Goal: Task Accomplishment & Management: Use online tool/utility

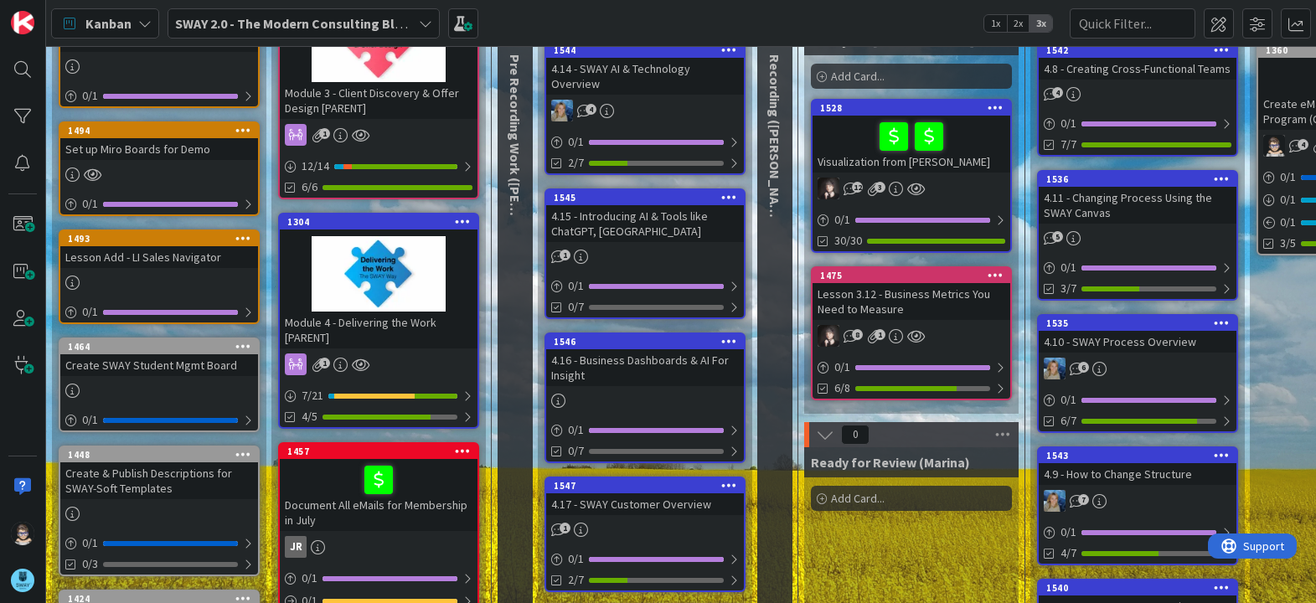
scroll to position [167, 0]
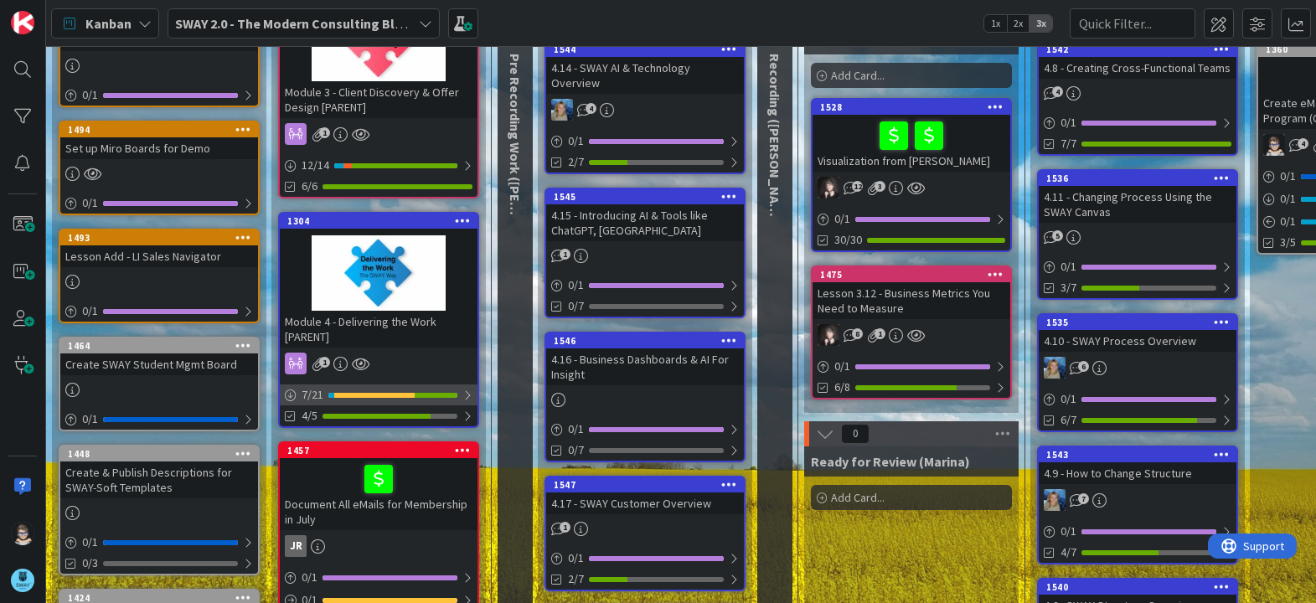
click at [469, 396] on div at bounding box center [468, 395] width 10 height 13
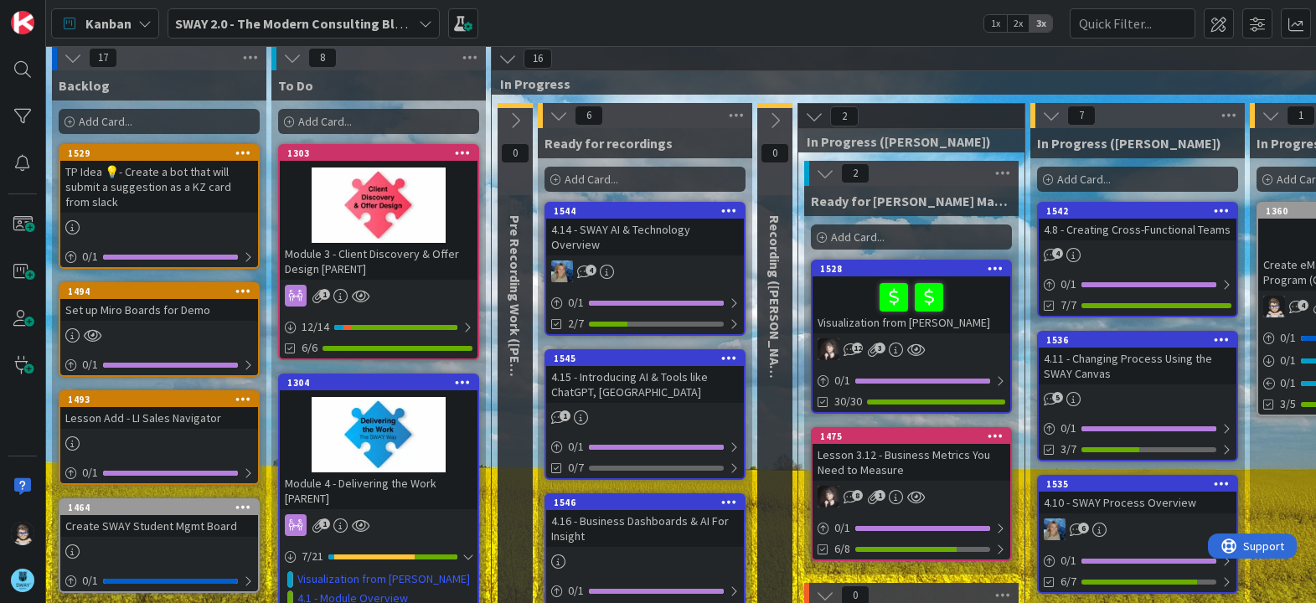
scroll to position [0, 0]
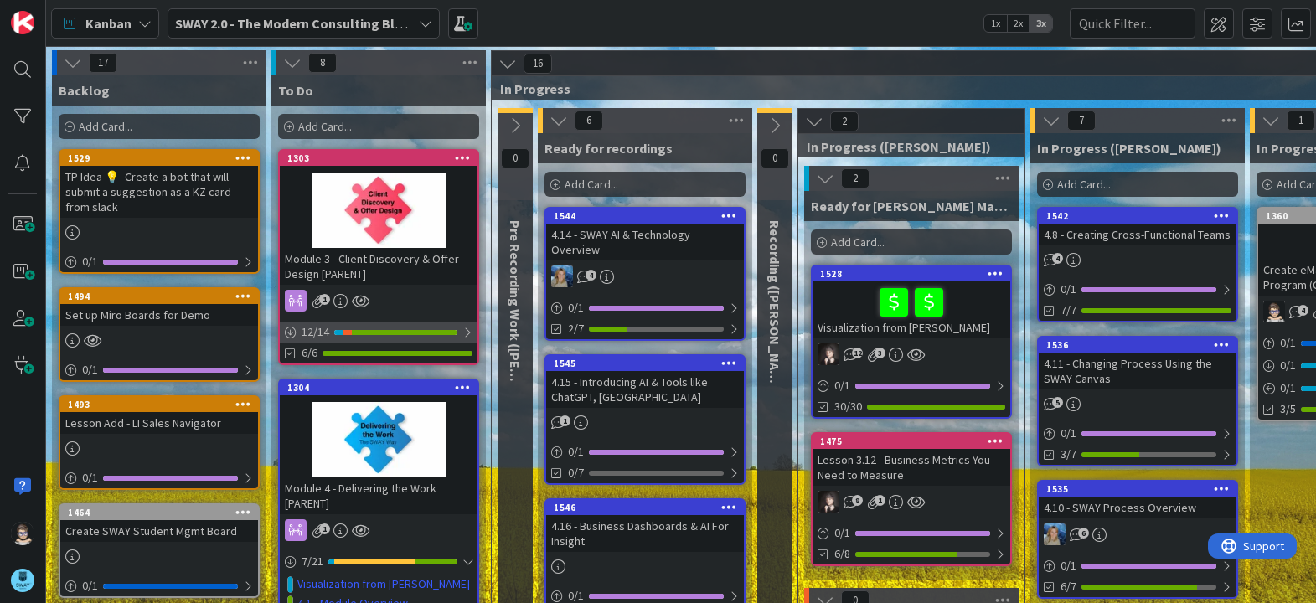
click at [468, 331] on div at bounding box center [468, 332] width 10 height 13
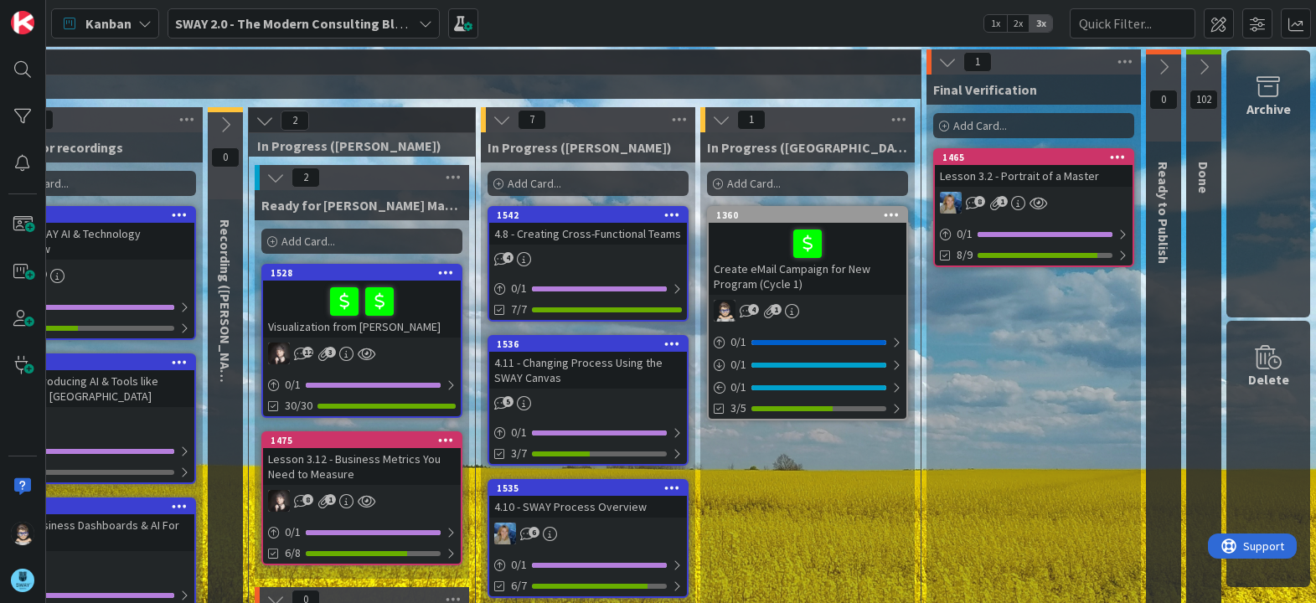
scroll to position [0, 562]
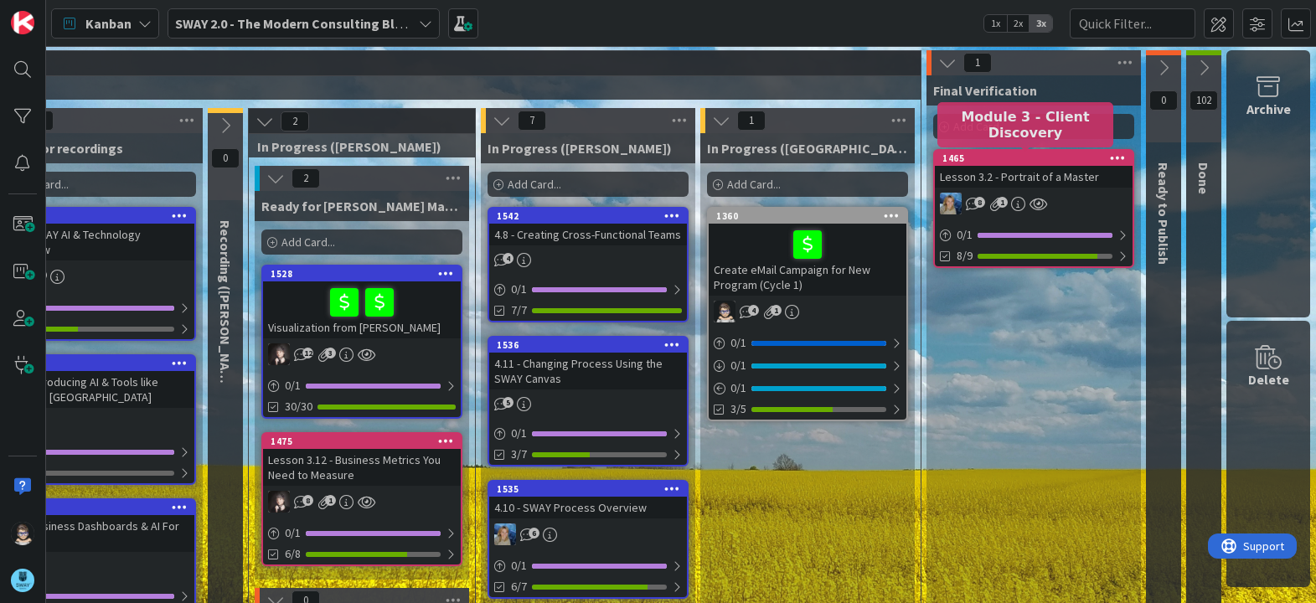
click at [1047, 160] on div "1465" at bounding box center [1038, 158] width 190 height 12
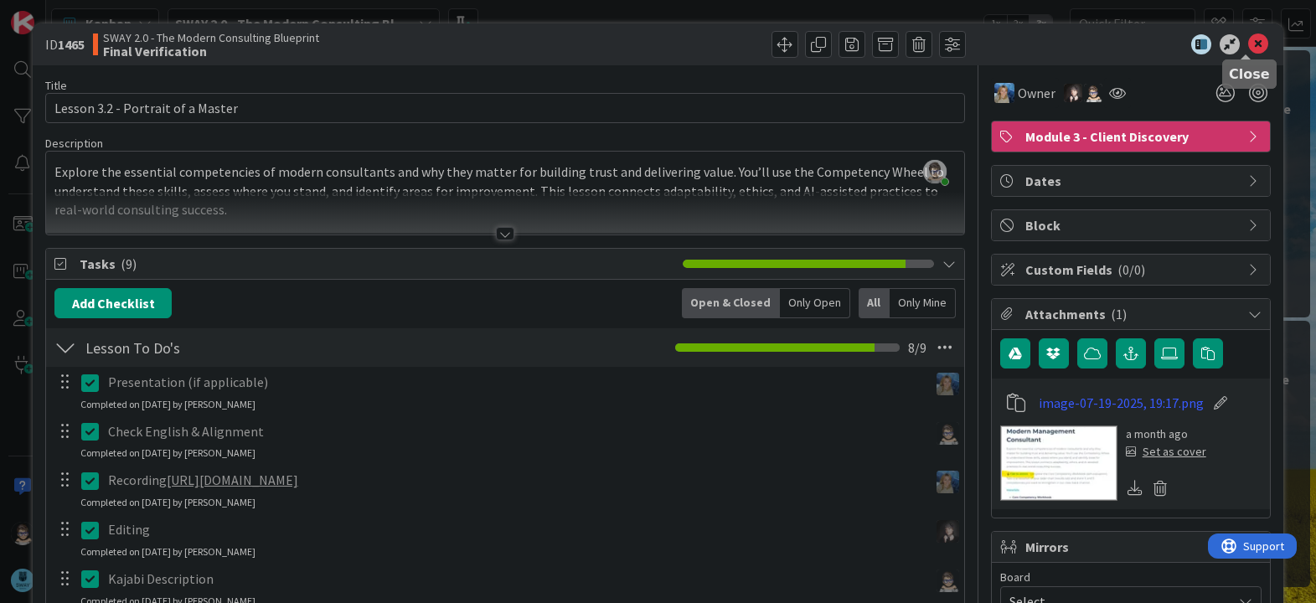
click at [1252, 52] on icon at bounding box center [1258, 44] width 20 height 20
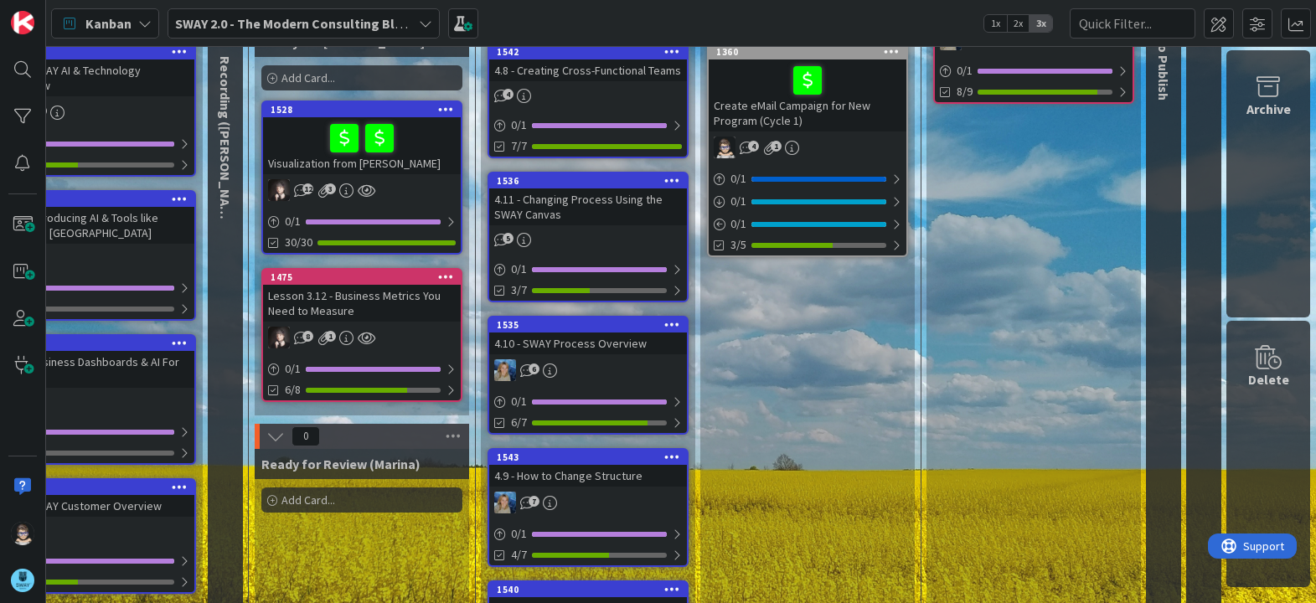
scroll to position [166, 562]
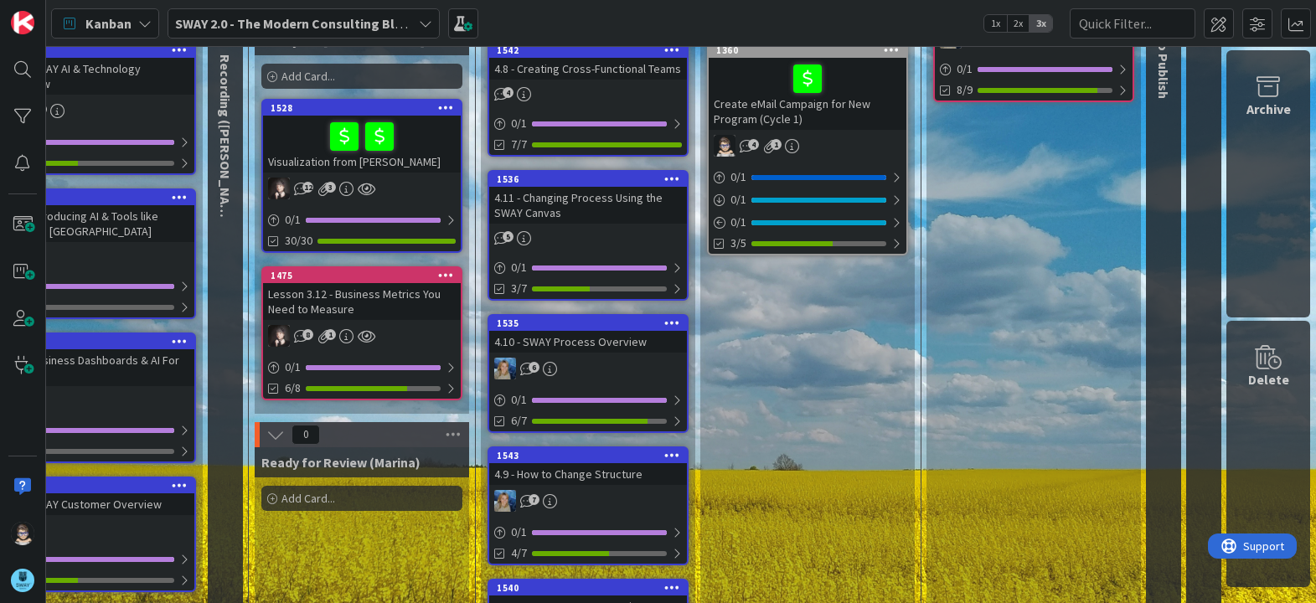
click at [344, 268] on div "1475" at bounding box center [362, 275] width 198 height 15
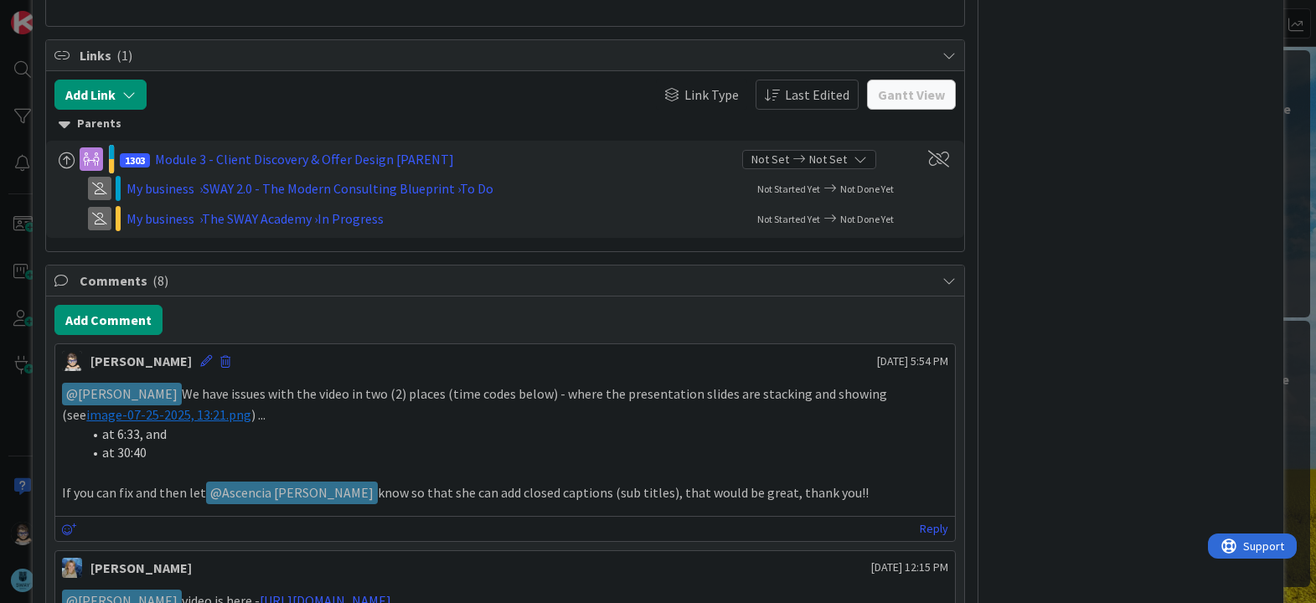
scroll to position [754, 0]
drag, startPoint x: 86, startPoint y: 434, endPoint x: 172, endPoint y: 452, distance: 87.3
click at [172, 452] on ol "at 6:33, and at 30:40" at bounding box center [505, 443] width 886 height 38
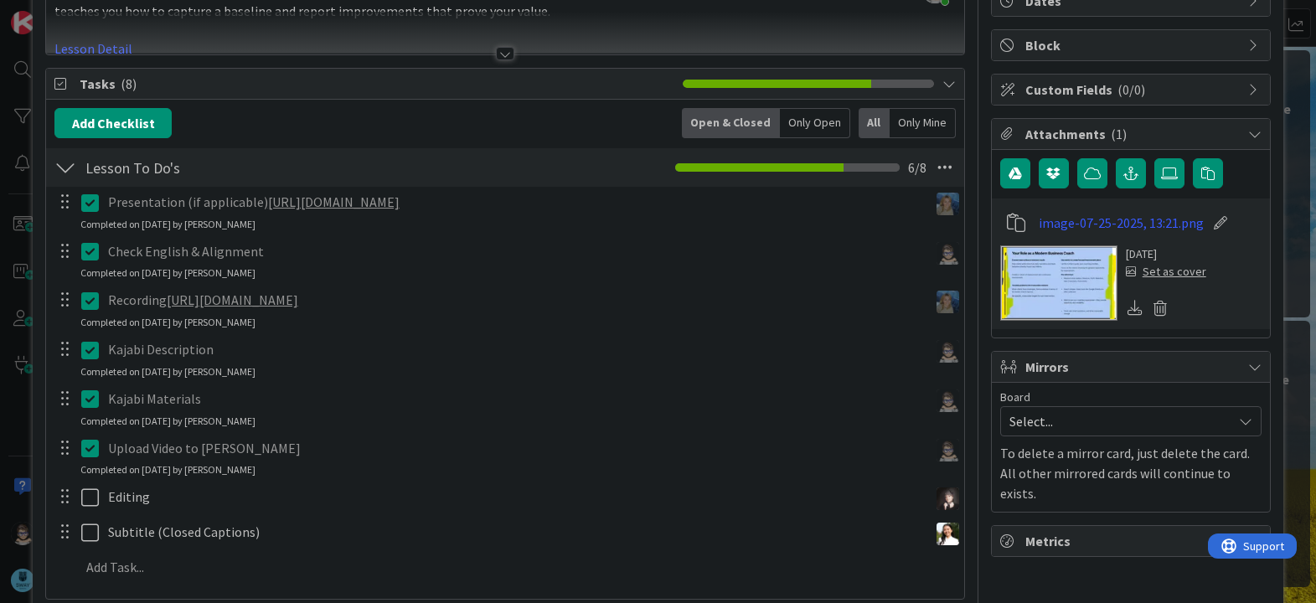
scroll to position [0, 0]
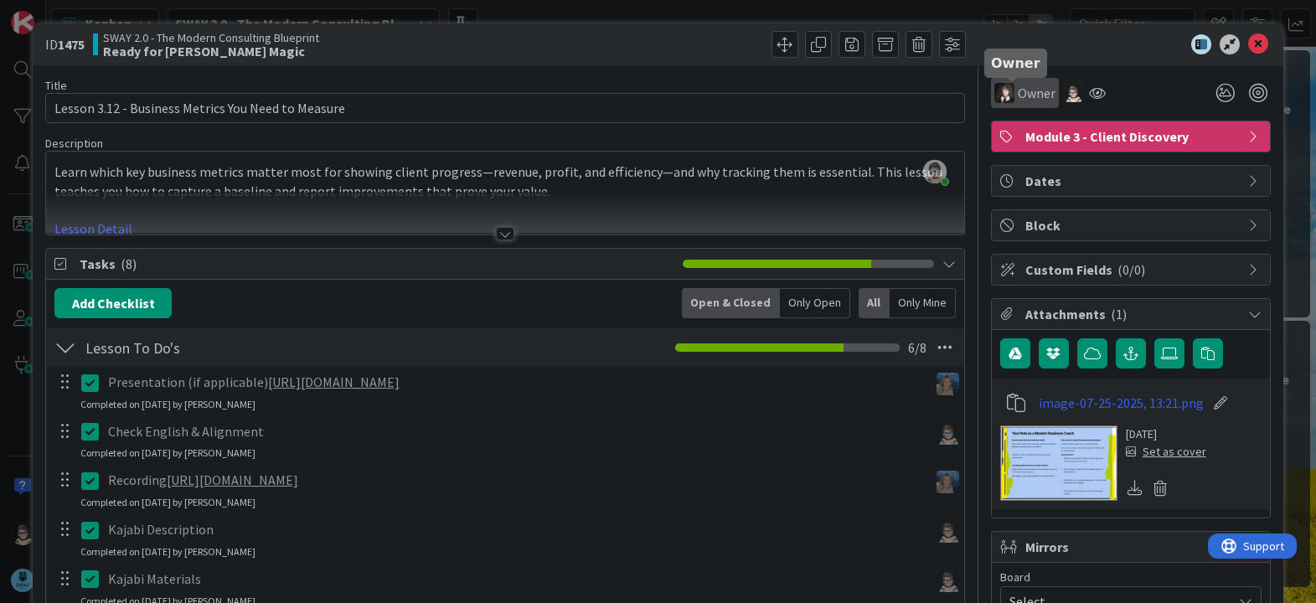
click at [1018, 102] on span "Owner" at bounding box center [1037, 93] width 38 height 20
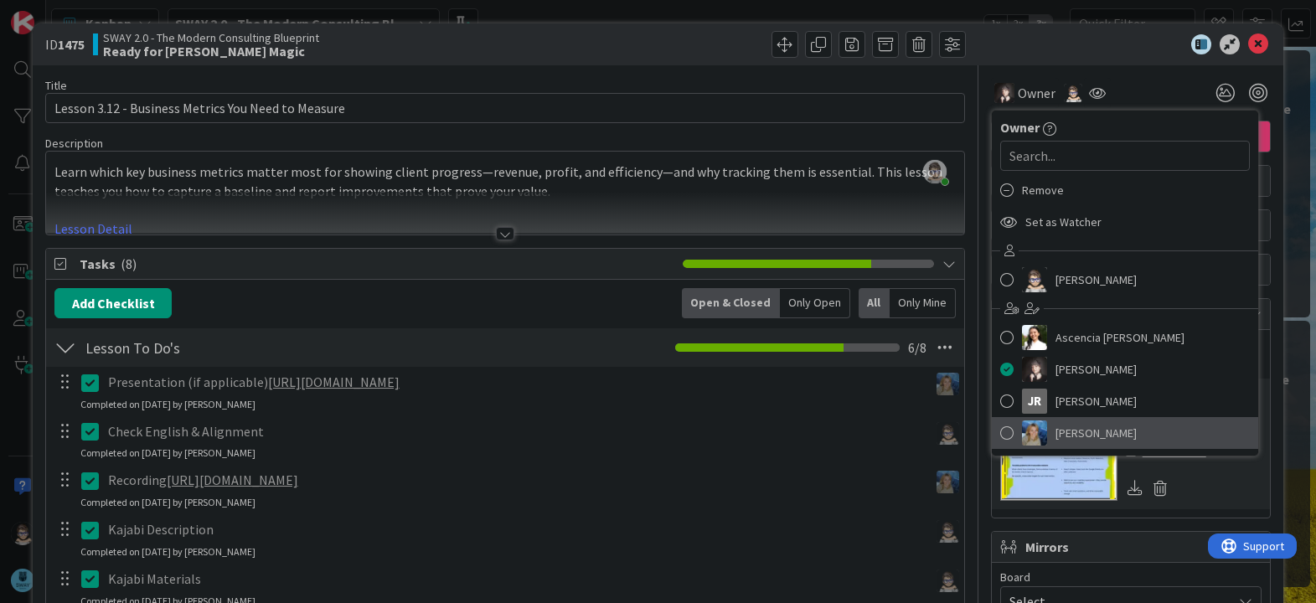
click at [1000, 432] on span at bounding box center [1006, 433] width 13 height 25
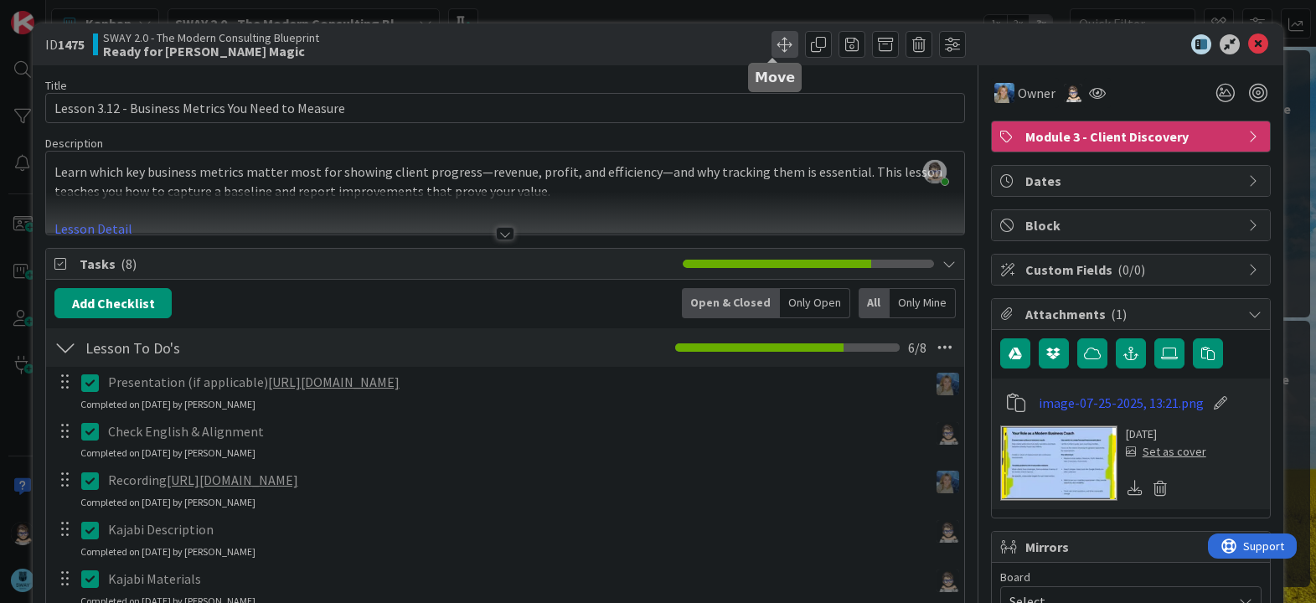
click at [772, 49] on span at bounding box center [785, 44] width 27 height 27
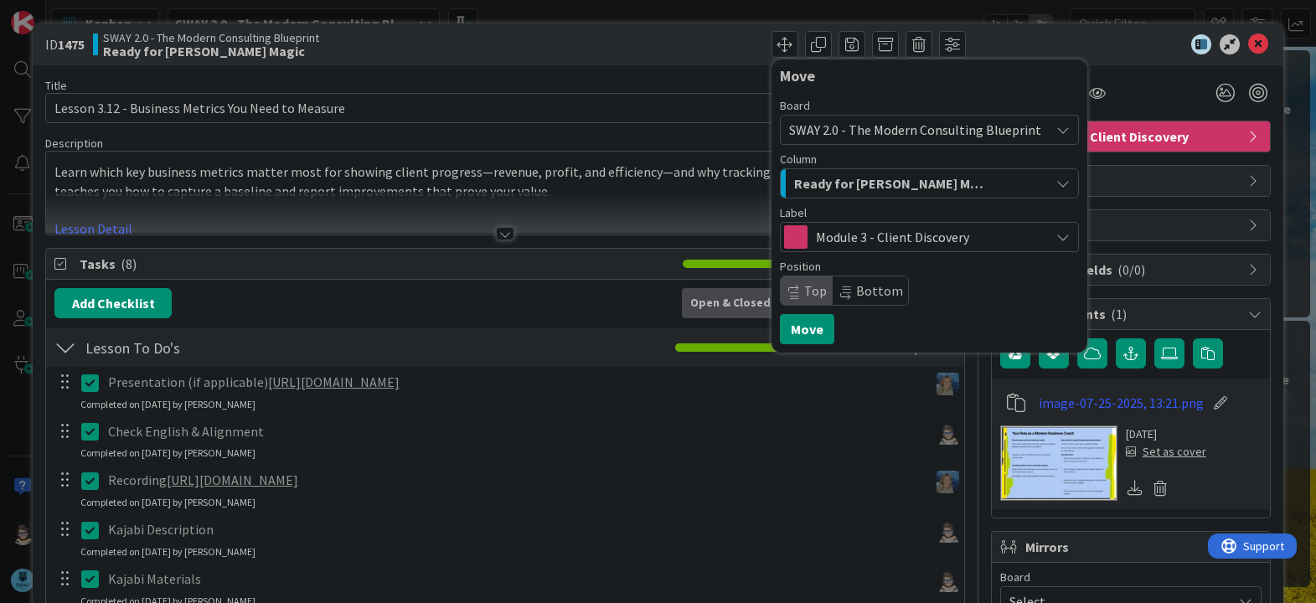
click at [954, 183] on div "Ready for [PERSON_NAME] Magic" at bounding box center [920, 183] width 260 height 27
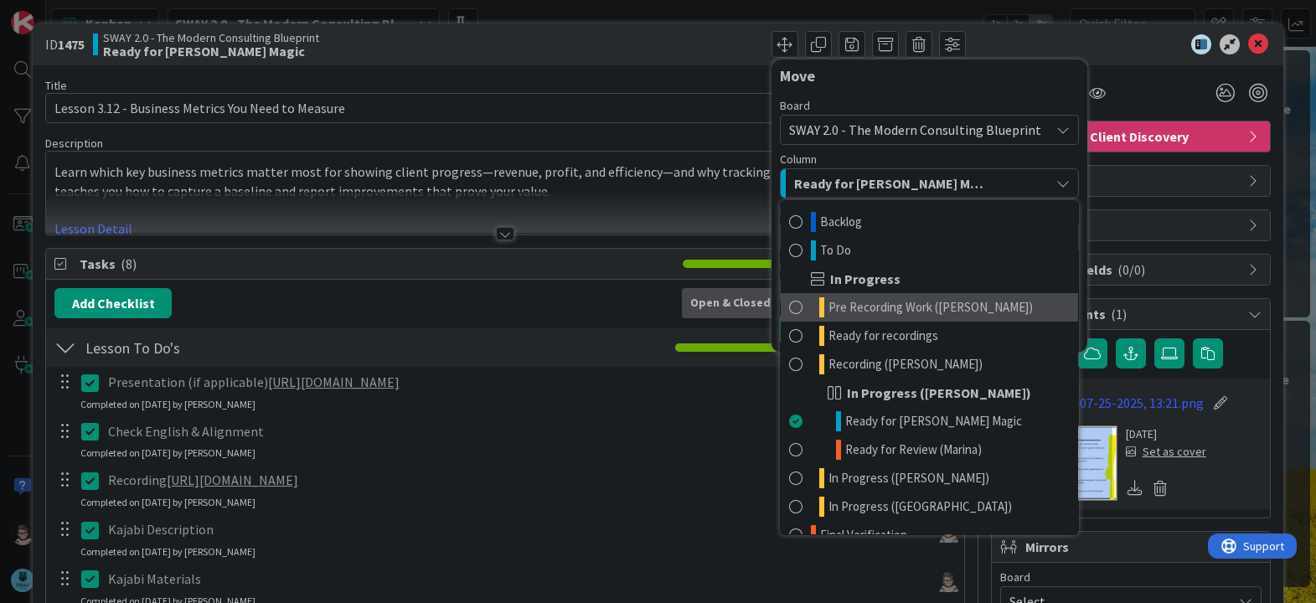
click at [885, 313] on span "Pre Recording Work ([PERSON_NAME])" at bounding box center [931, 307] width 204 height 20
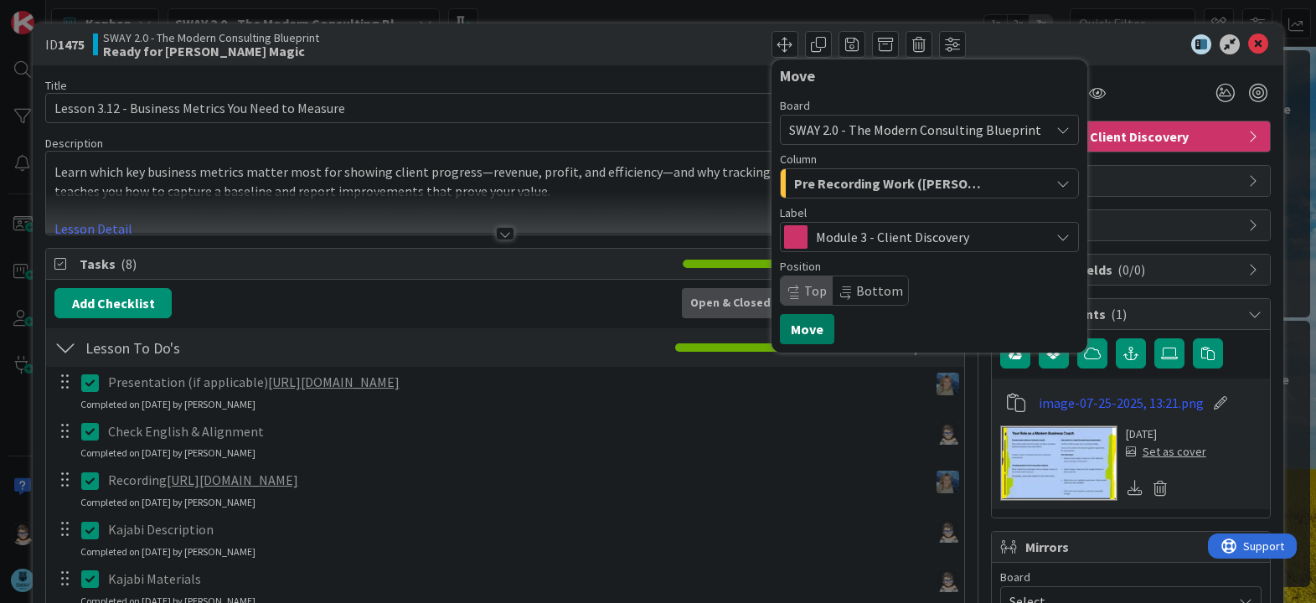
click at [802, 328] on button "Move" at bounding box center [807, 329] width 54 height 30
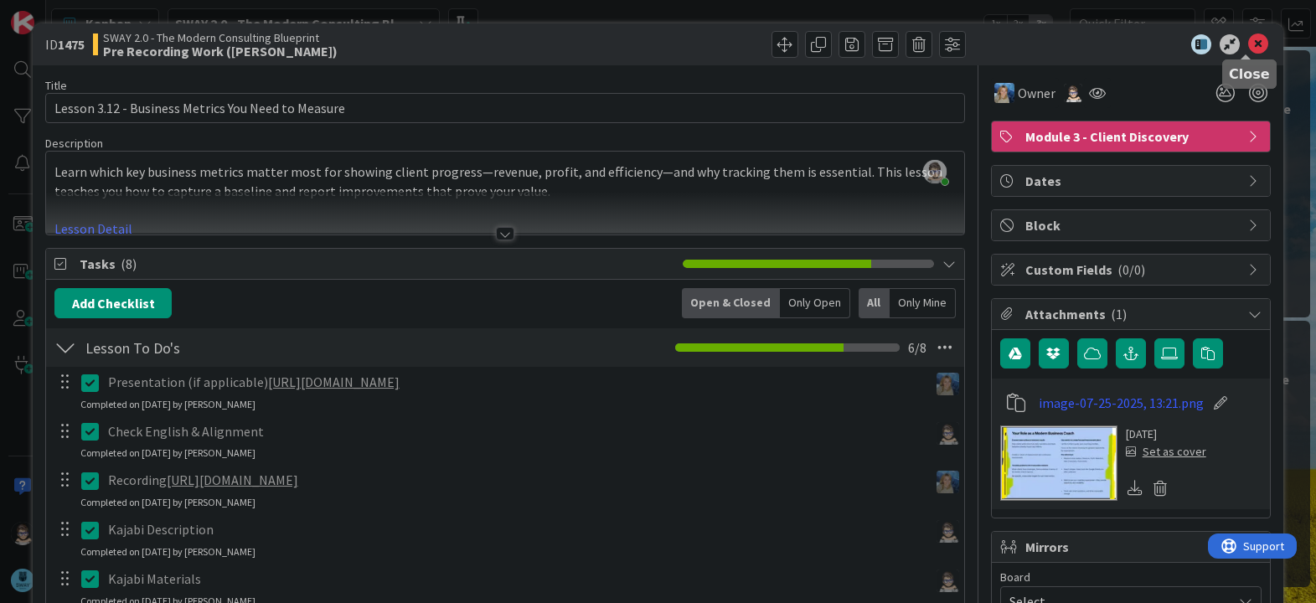
click at [1248, 41] on icon at bounding box center [1258, 44] width 20 height 20
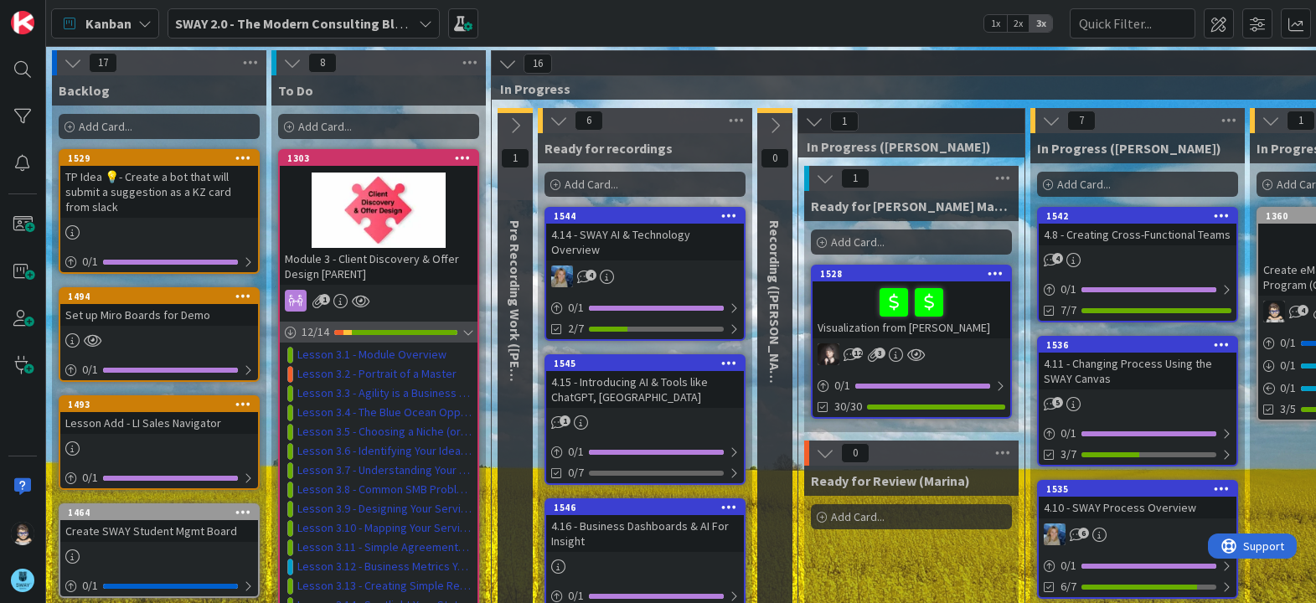
click at [468, 335] on div at bounding box center [468, 332] width 10 height 13
